Goal: Task Accomplishment & Management: Use online tool/utility

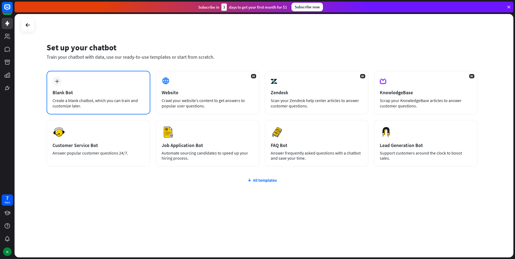
click at [117, 80] on div "plus Blank Bot Create a blank chatbot, which you can train and customize later." at bounding box center [99, 93] width 104 height 44
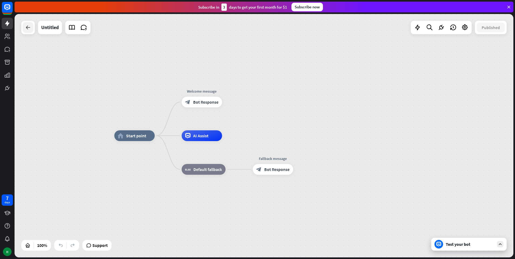
click at [26, 29] on icon at bounding box center [28, 27] width 6 height 6
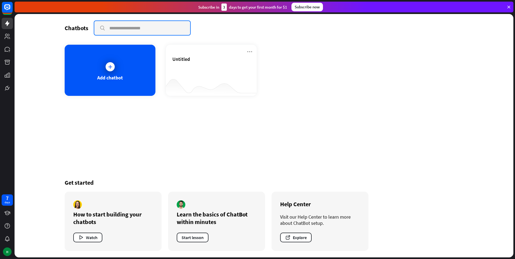
click at [115, 28] on input "text" at bounding box center [142, 28] width 96 height 14
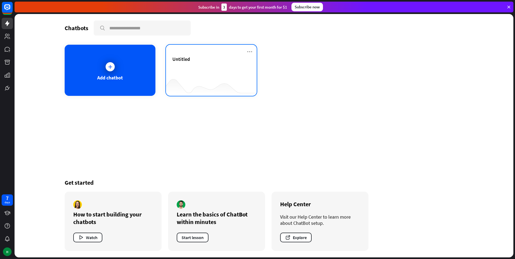
click at [219, 94] on div at bounding box center [211, 85] width 91 height 21
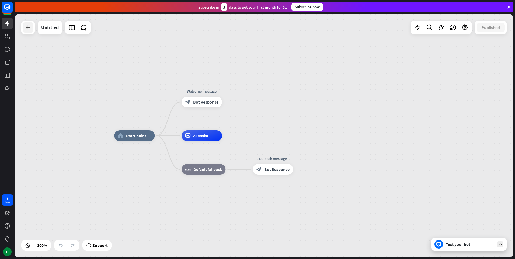
click at [26, 30] on icon at bounding box center [28, 27] width 6 height 6
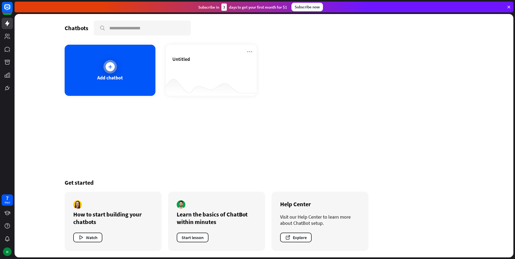
click at [88, 56] on div "Add chatbot" at bounding box center [110, 70] width 91 height 51
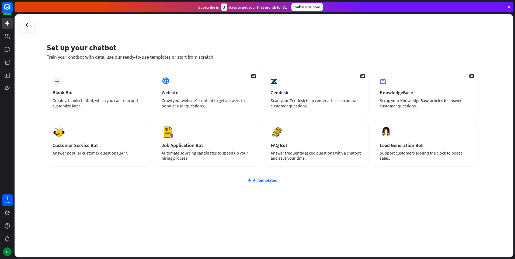
click at [261, 174] on div "plus Blank Bot Create a blank chatbot, which you can train and customize later.…" at bounding box center [262, 151] width 431 height 161
click at [261, 180] on div "All templates" at bounding box center [262, 180] width 431 height 5
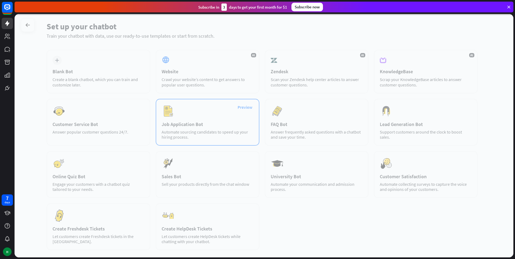
scroll to position [51, 0]
